Goal: Entertainment & Leisure: Consume media (video, audio)

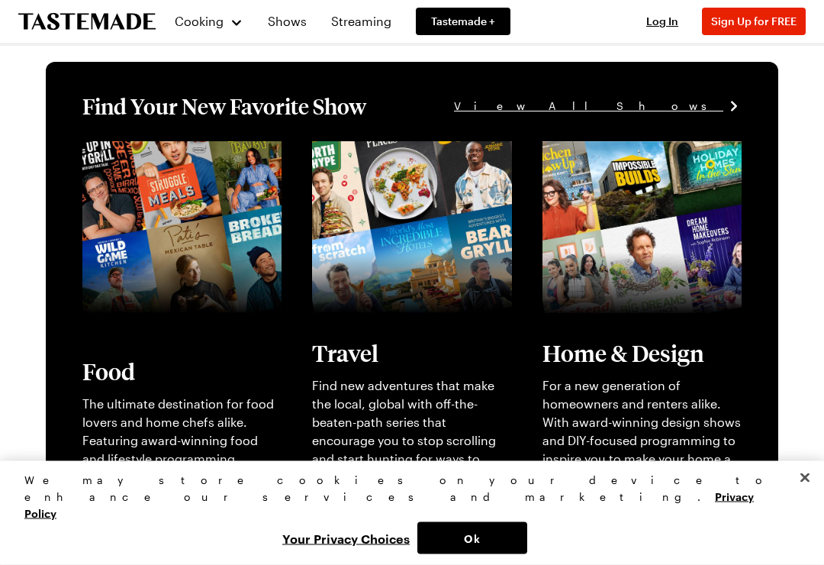
scroll to position [310, 0]
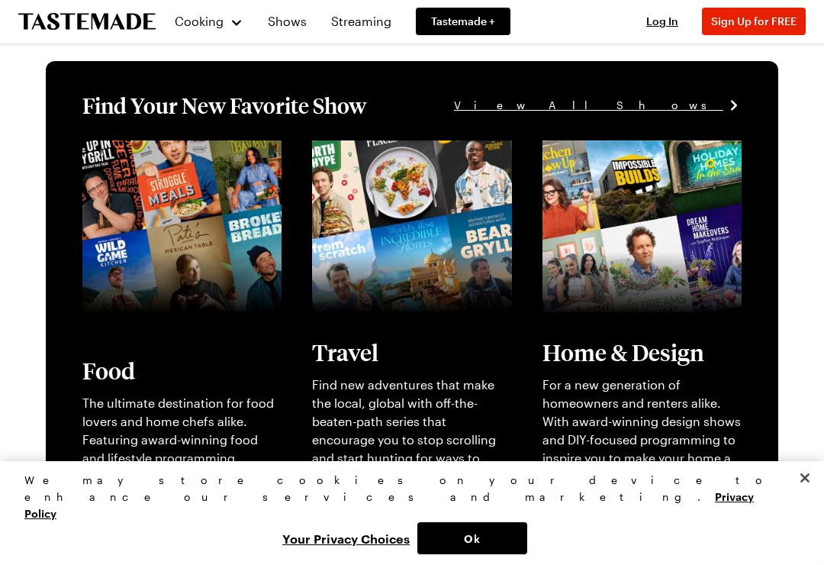
click at [132, 175] on link "View full content for [object Object]" at bounding box center [163, 158] width 162 height 33
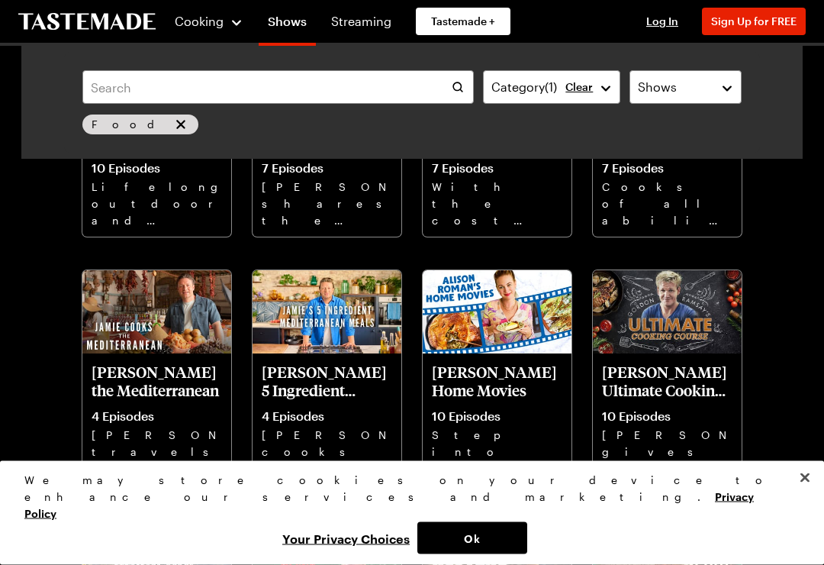
scroll to position [997, 0]
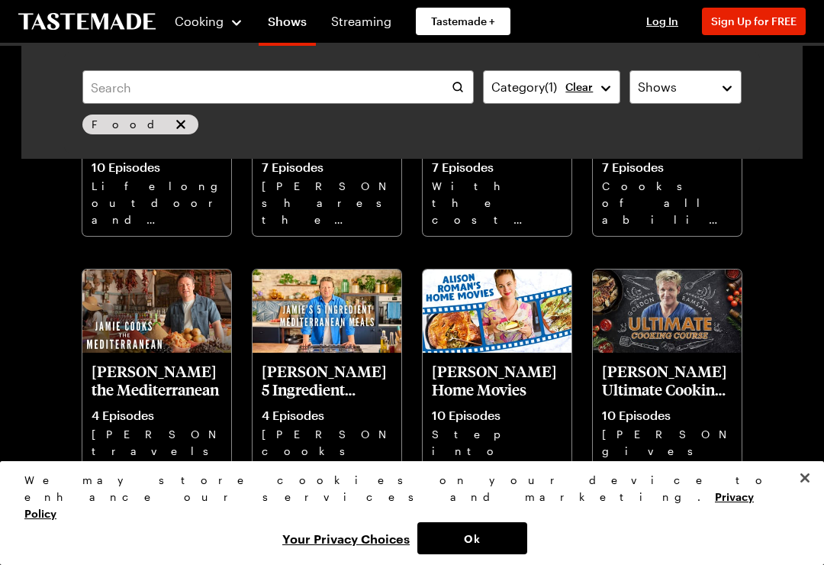
click at [678, 385] on p "[PERSON_NAME] Ultimate Cooking Course" at bounding box center [667, 380] width 131 height 37
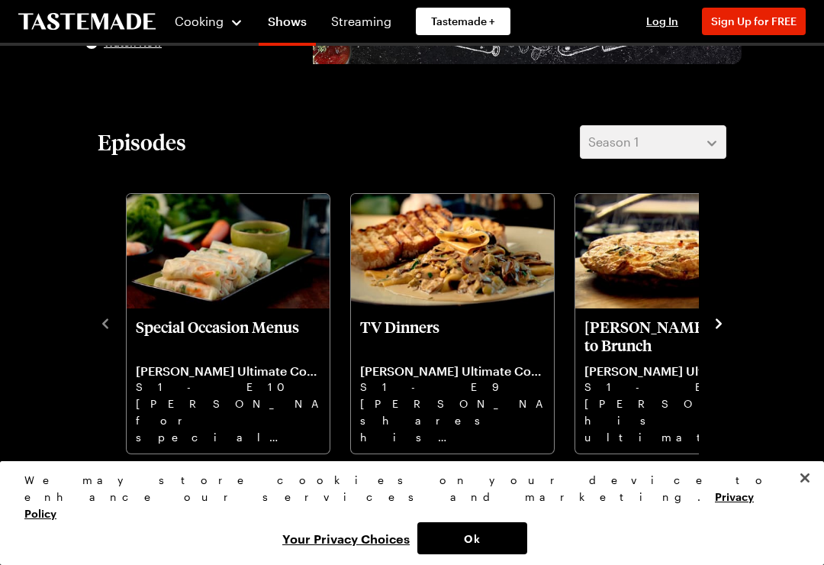
scroll to position [300, 0]
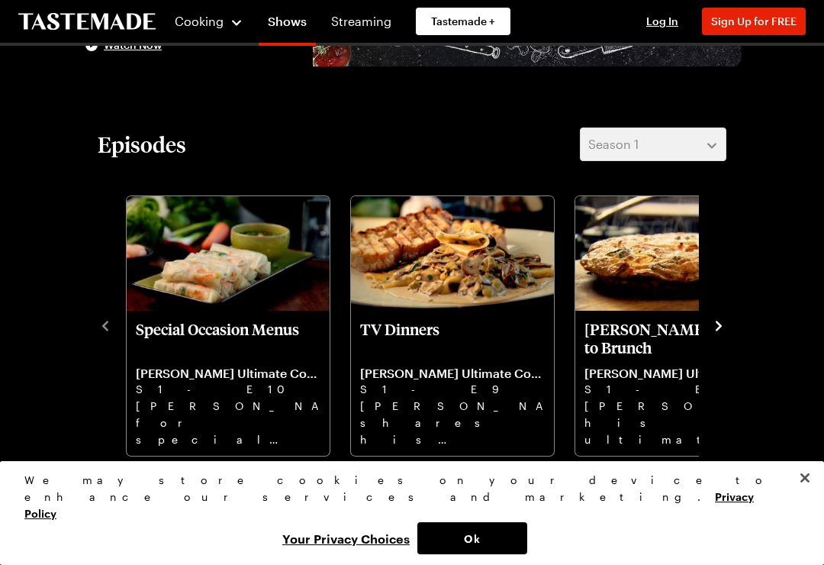
click at [724, 321] on icon "navigate to next item" at bounding box center [718, 325] width 15 height 15
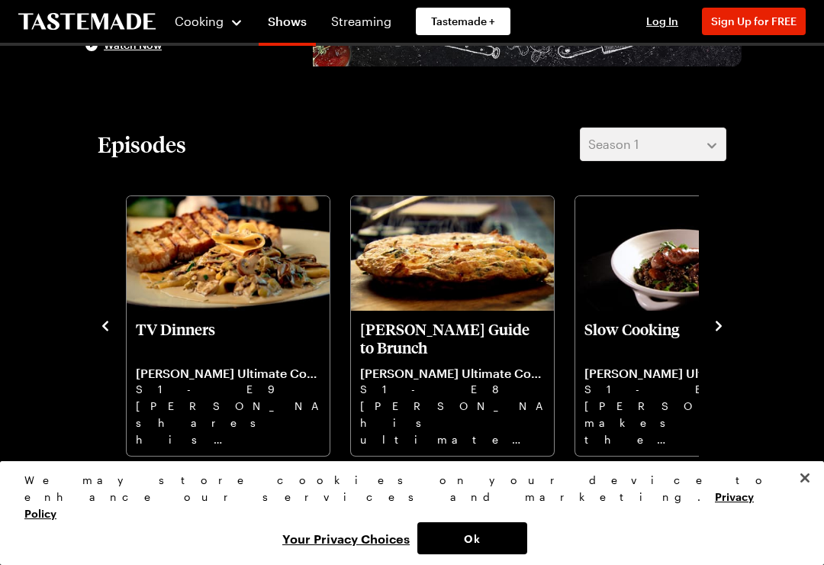
click at [724, 318] on icon "navigate to next item" at bounding box center [718, 325] width 15 height 15
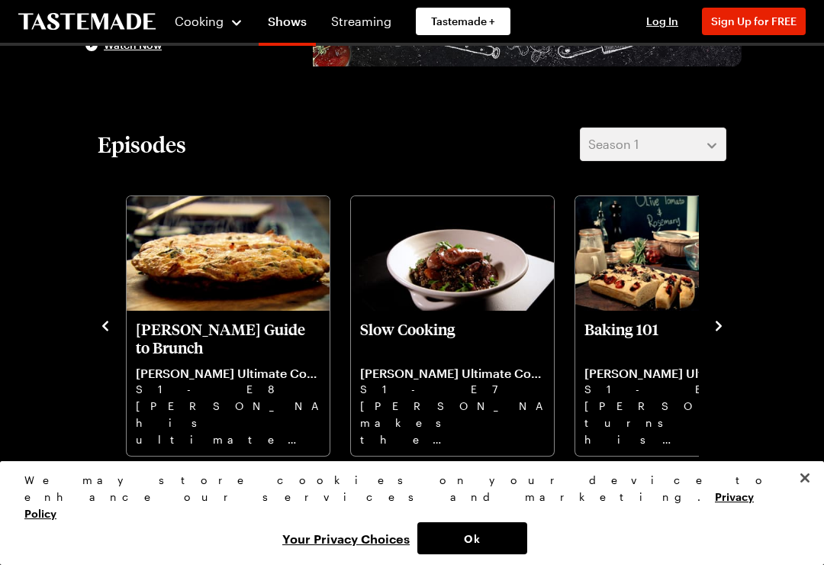
click at [723, 327] on icon "navigate to next item" at bounding box center [718, 325] width 15 height 15
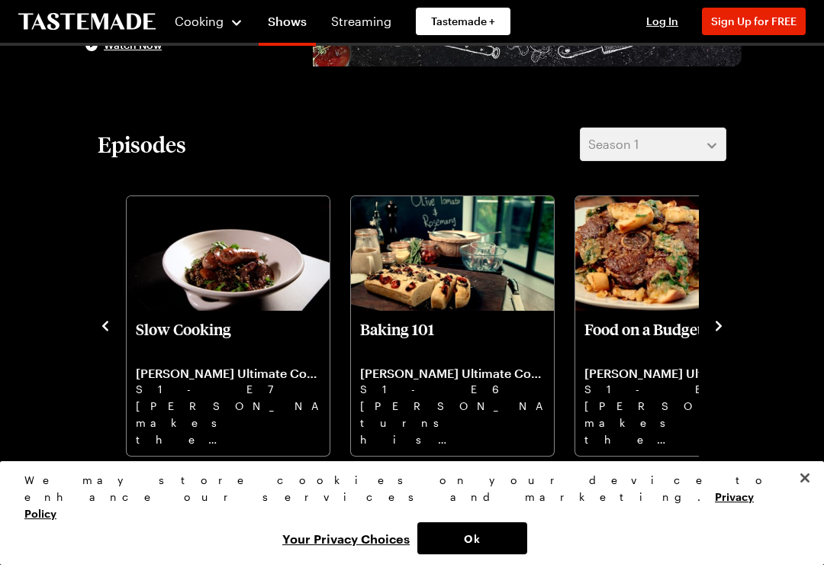
click at [723, 319] on icon "navigate to next item" at bounding box center [718, 325] width 15 height 15
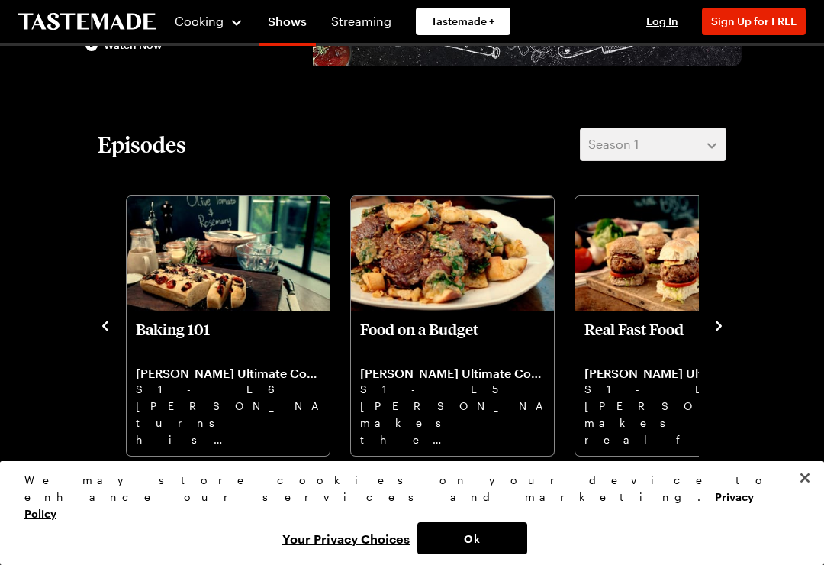
click at [726, 321] on icon "navigate to next item" at bounding box center [718, 325] width 15 height 15
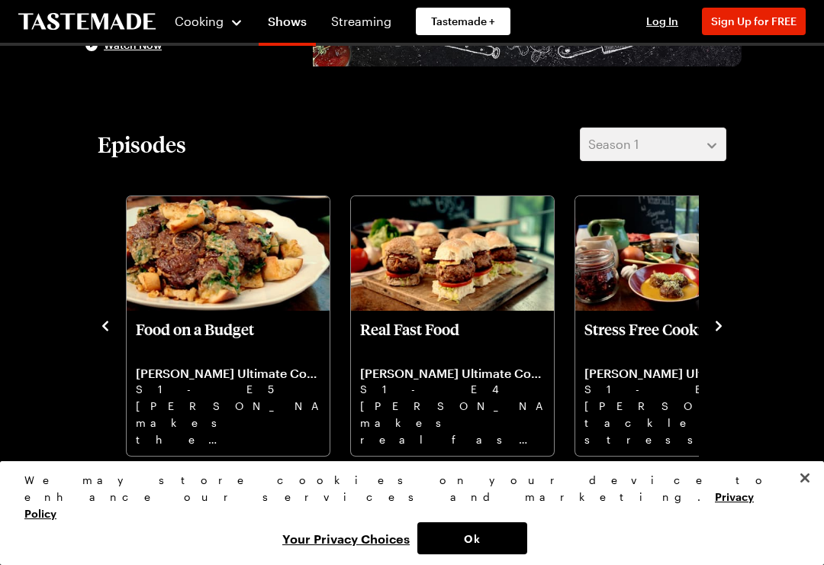
click at [721, 327] on icon "navigate to next item" at bounding box center [718, 325] width 15 height 15
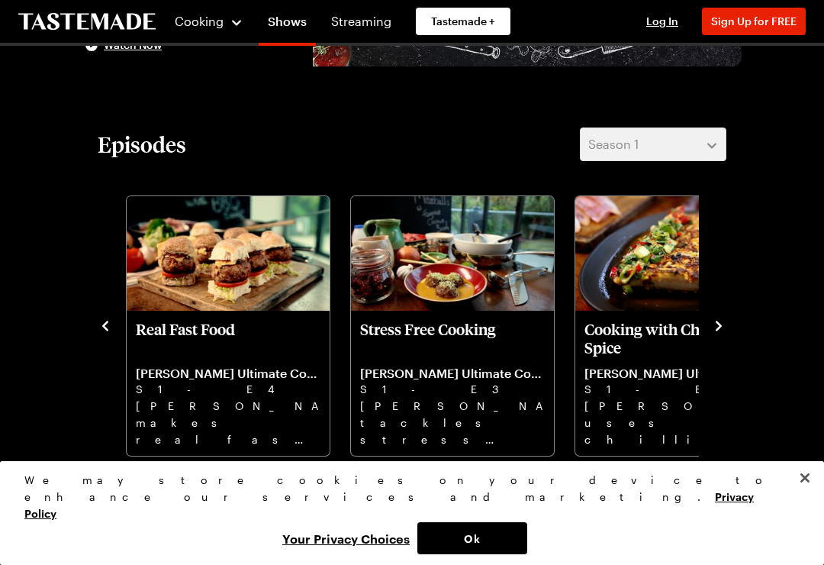
click at [723, 323] on icon "navigate to next item" at bounding box center [718, 325] width 15 height 15
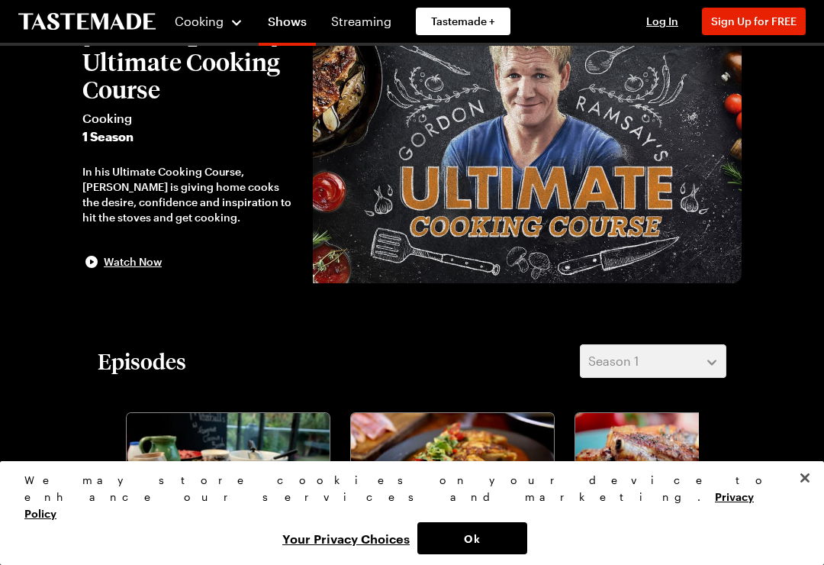
scroll to position [0, 0]
